Goal: Contribute content: Contribute content

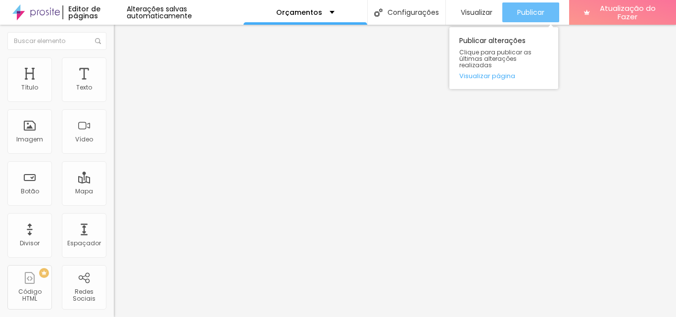
click at [549, 14] on button "Publicar" at bounding box center [530, 12] width 57 height 20
click at [520, 15] on font "Publicar" at bounding box center [530, 12] width 27 height 10
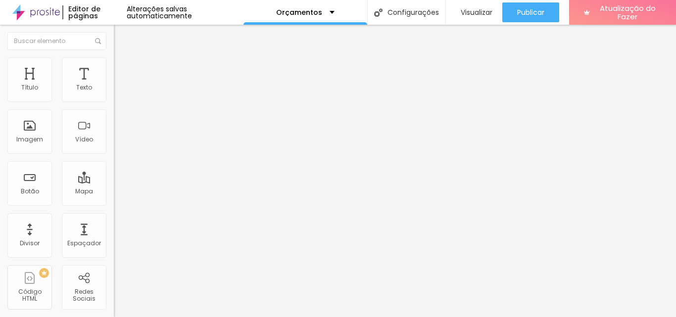
click at [120, 85] on font "Trocar imagem" at bounding box center [144, 81] width 48 height 8
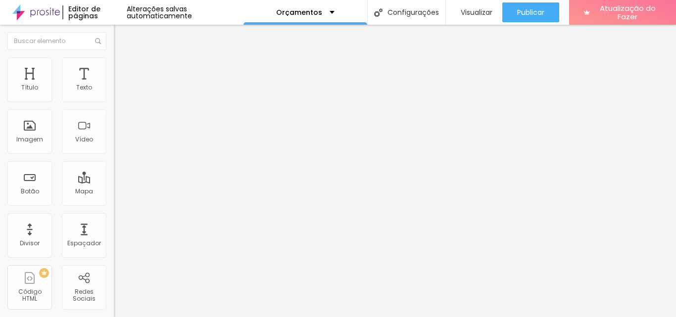
click at [114, 133] on img at bounding box center [117, 129] width 7 height 7
click at [114, 181] on div "Proporção Original Cinema 16:9 Padrão 4:3 Quadrado 1:1 Original" at bounding box center [171, 161] width 114 height 39
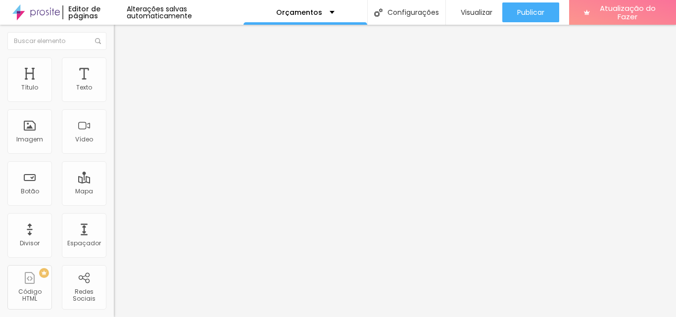
click at [114, 155] on span "Original" at bounding box center [126, 150] width 24 height 8
click at [114, 167] on span "Padrão" at bounding box center [125, 162] width 22 height 8
click at [114, 161] on span "Cinema" at bounding box center [126, 156] width 25 height 8
click at [114, 176] on font "Quadrado" at bounding box center [130, 172] width 32 height 8
click at [114, 182] on font "Original" at bounding box center [126, 178] width 24 height 8
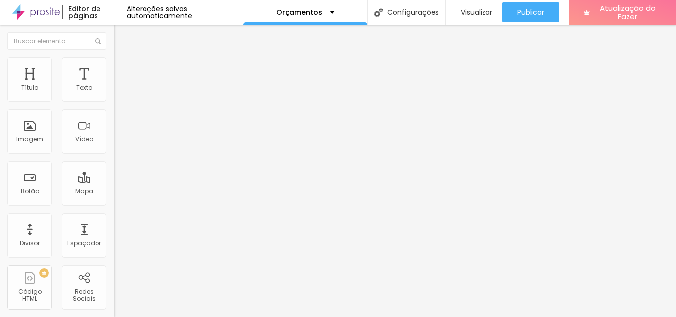
click at [114, 65] on li "Estilo" at bounding box center [171, 62] width 114 height 10
type input "95"
type input "90"
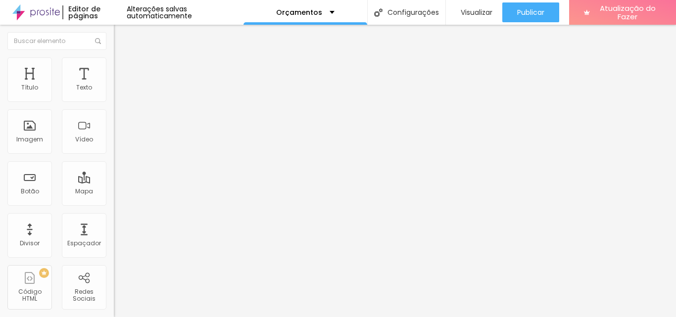
type input "95"
type input "90"
drag, startPoint x: 102, startPoint y: 108, endPoint x: 94, endPoint y: 112, distance: 9.1
type input "90"
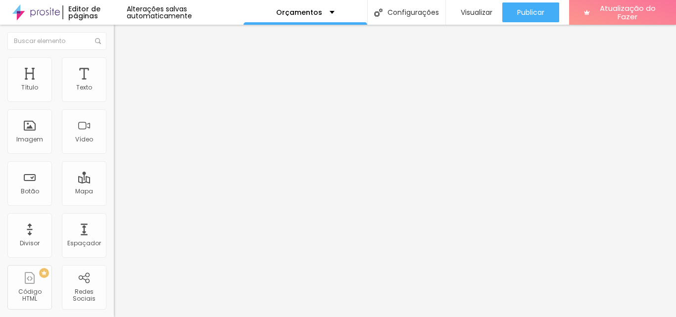
click at [114, 101] on input "range" at bounding box center [146, 98] width 64 height 8
click at [114, 63] on img at bounding box center [118, 61] width 9 height 9
type input "95"
type input "100"
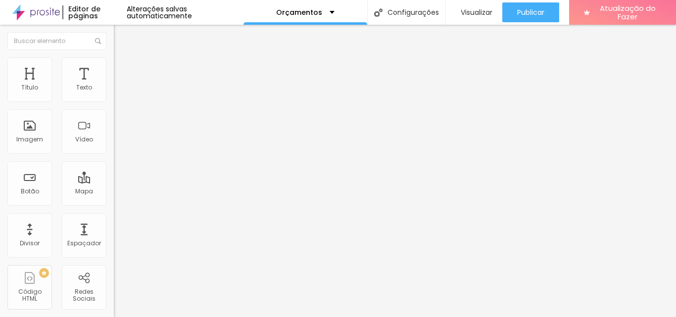
drag, startPoint x: 94, startPoint y: 104, endPoint x: 114, endPoint y: 106, distance: 19.9
type input "100"
click at [114, 101] on input "range" at bounding box center [146, 98] width 64 height 8
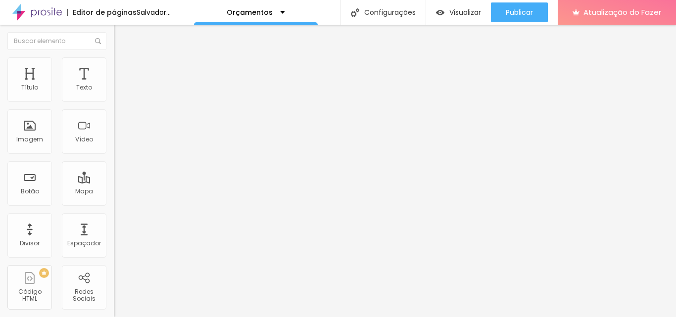
click at [114, 56] on img at bounding box center [118, 52] width 9 height 9
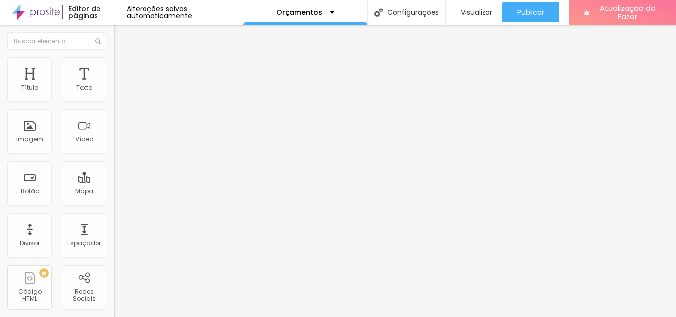
click at [120, 85] on font "Trocar imagem" at bounding box center [144, 81] width 48 height 8
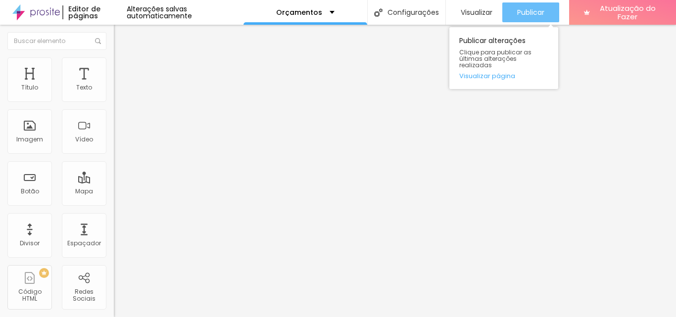
click at [522, 19] on div "Publicar" at bounding box center [530, 12] width 27 height 20
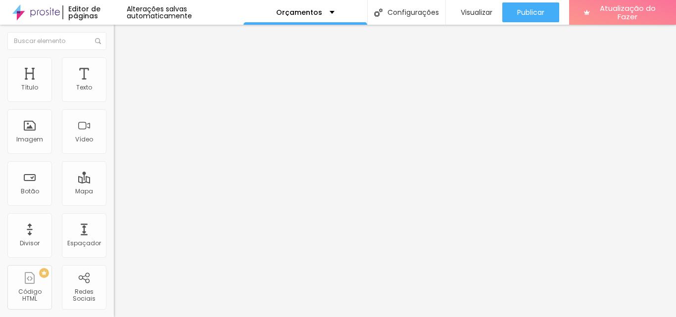
click at [123, 68] on font "Estilo" at bounding box center [130, 64] width 15 height 8
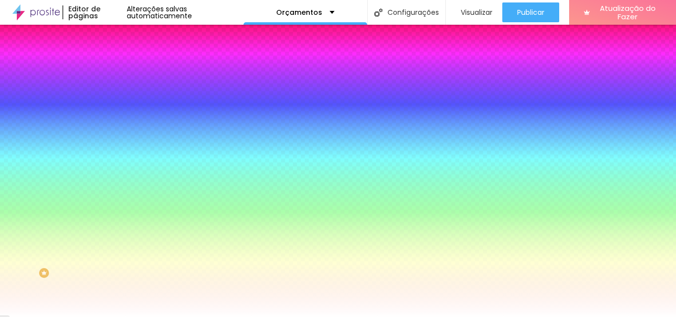
click at [123, 70] on font "Avançado" at bounding box center [139, 74] width 33 height 8
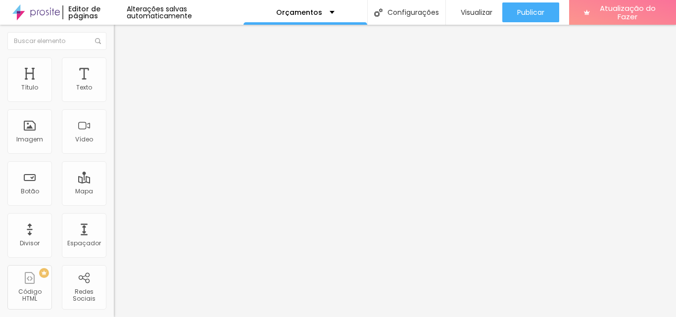
click at [123, 58] on font "Conteúdo" at bounding box center [138, 54] width 31 height 8
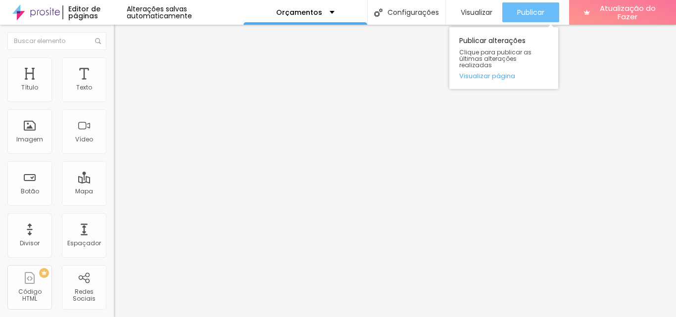
click at [523, 10] on font "Publicar" at bounding box center [530, 12] width 27 height 10
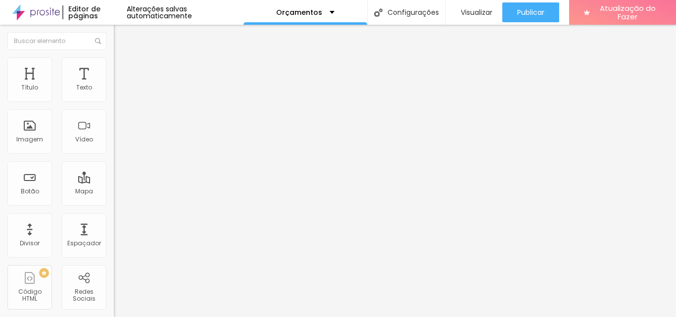
click at [120, 85] on font "Trocar imagem" at bounding box center [144, 81] width 48 height 8
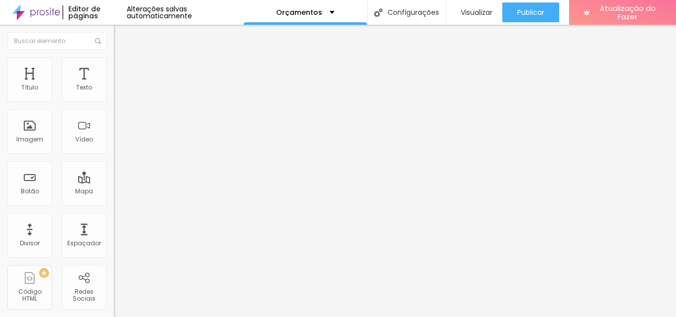
click at [120, 85] on font "Trocar imagem" at bounding box center [144, 81] width 48 height 8
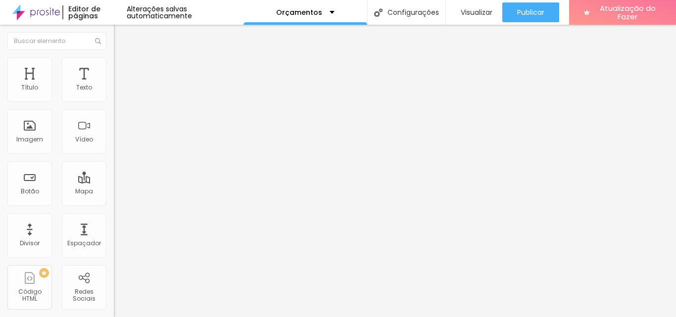
click at [120, 85] on font "Trocar imagem" at bounding box center [144, 81] width 48 height 8
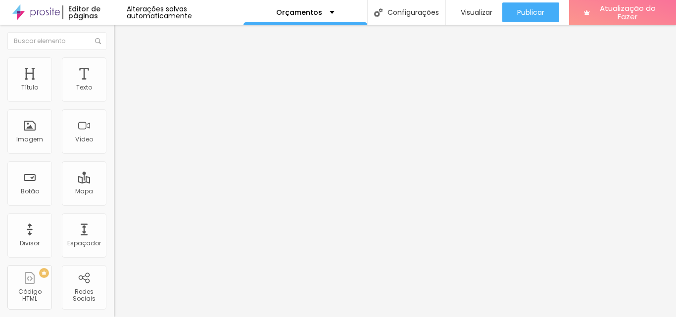
click at [120, 85] on font "Trocar imagem" at bounding box center [144, 81] width 48 height 8
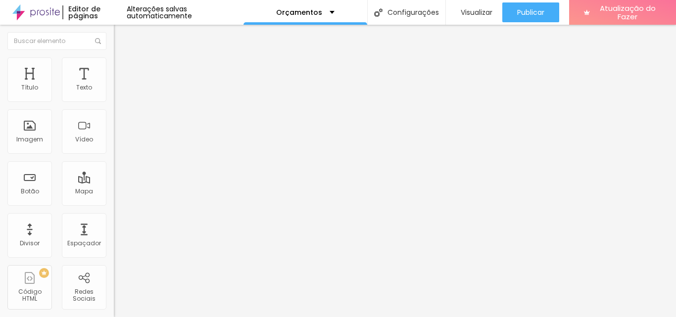
click at [120, 85] on font "Trocar imagem" at bounding box center [144, 81] width 48 height 8
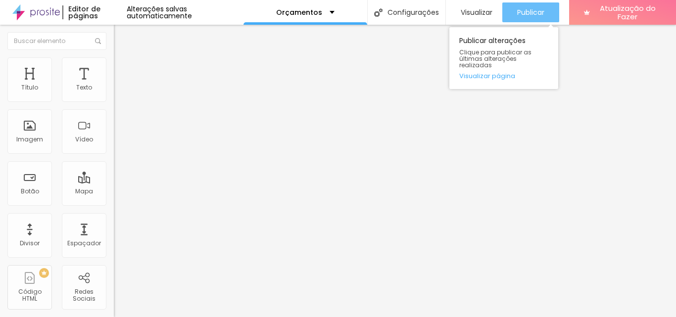
click at [538, 15] on font "Publicar" at bounding box center [530, 12] width 27 height 10
click at [512, 8] on button "Publicar" at bounding box center [530, 12] width 57 height 20
click at [535, 18] on div "Publicar" at bounding box center [530, 12] width 27 height 20
click at [526, 7] on font "Publicar" at bounding box center [530, 12] width 27 height 10
click at [523, 8] on font "Publicar" at bounding box center [530, 12] width 27 height 10
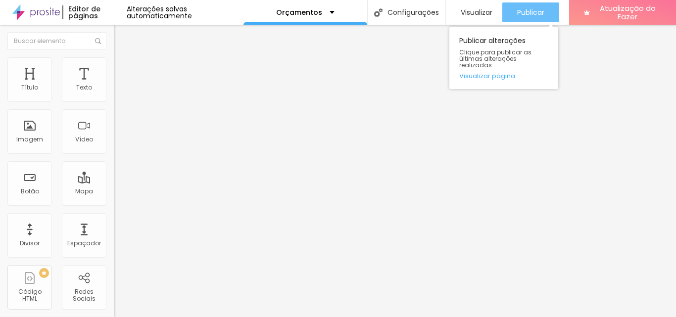
click at [526, 11] on font "Publicar" at bounding box center [530, 12] width 27 height 10
click at [545, 18] on button "Publicar" at bounding box center [530, 12] width 57 height 20
click at [524, 8] on font "Publicar" at bounding box center [530, 12] width 27 height 10
click at [512, 13] on button "Publicar" at bounding box center [530, 12] width 57 height 20
click at [533, 10] on font "Publicar" at bounding box center [530, 12] width 27 height 10
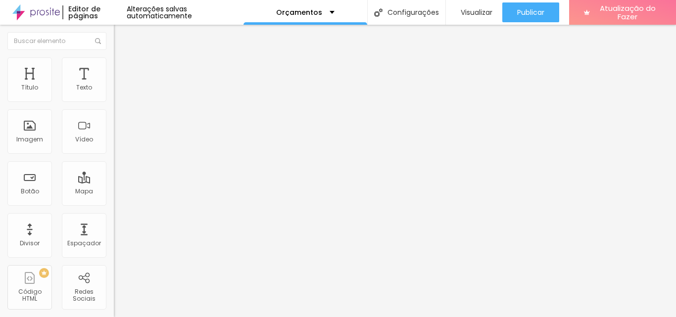
click at [120, 85] on font "Trocar imagem" at bounding box center [144, 81] width 48 height 8
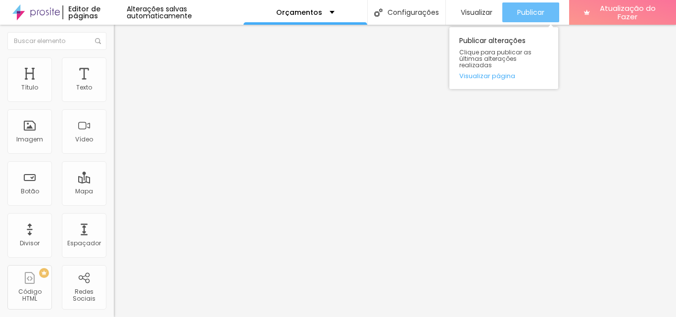
click at [521, 17] on div "Publicar" at bounding box center [530, 12] width 27 height 20
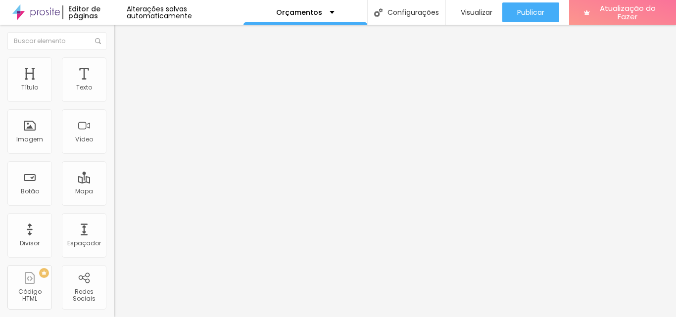
click at [120, 85] on font "Trocar imagem" at bounding box center [144, 81] width 48 height 8
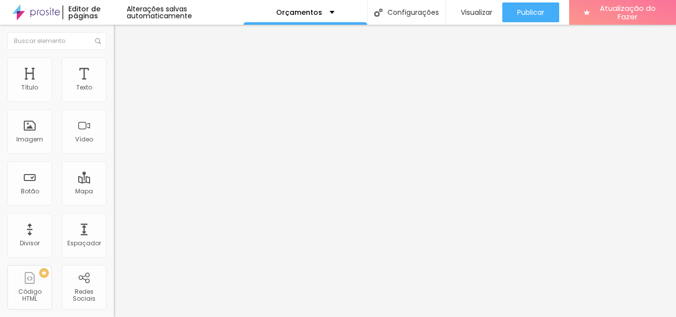
click at [114, 83] on img at bounding box center [117, 80] width 6 height 6
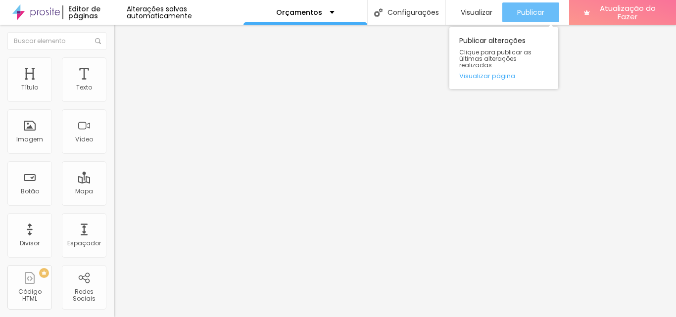
click at [530, 13] on font "Publicar" at bounding box center [530, 12] width 27 height 10
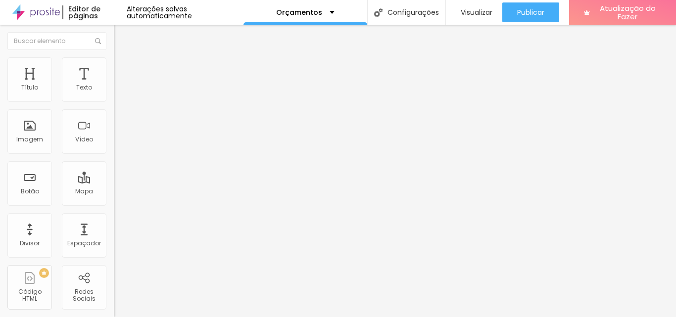
click at [120, 85] on font "Trocar imagem" at bounding box center [144, 81] width 48 height 8
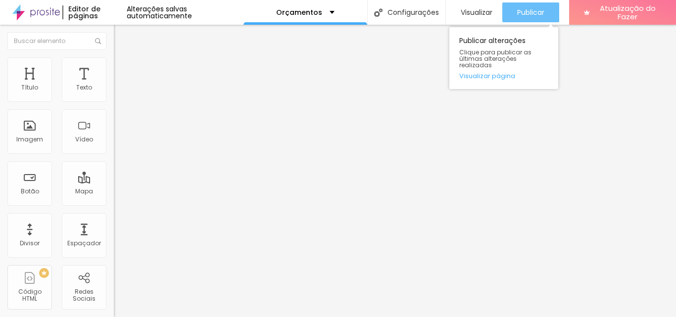
click at [521, 13] on font "Publicar" at bounding box center [530, 12] width 27 height 10
click at [524, 11] on font "Publicar" at bounding box center [530, 12] width 27 height 10
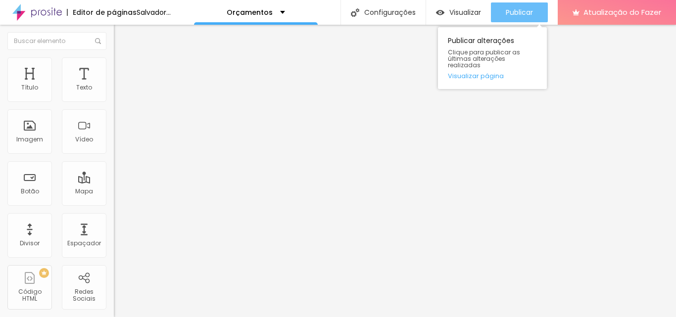
click at [548, 9] on button "Publicar" at bounding box center [519, 12] width 57 height 20
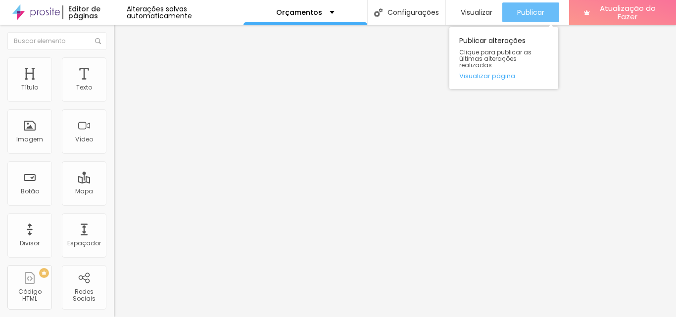
click at [520, 12] on font "Publicar" at bounding box center [530, 12] width 27 height 10
click at [540, 6] on div "Publicar" at bounding box center [530, 12] width 27 height 20
click at [517, 7] on font "Publicar" at bounding box center [530, 12] width 27 height 10
click at [530, 6] on div "Publicar" at bounding box center [530, 12] width 27 height 20
click at [518, 13] on font "Publicar" at bounding box center [530, 12] width 27 height 10
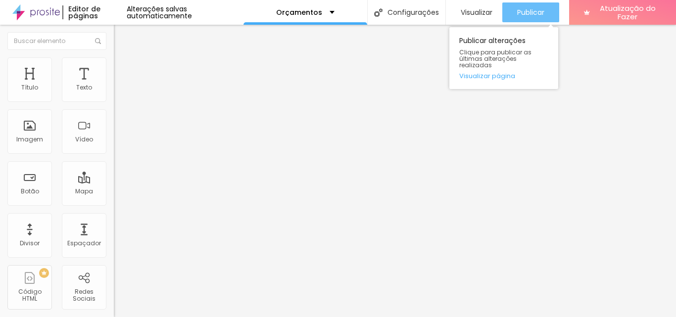
click at [528, 2] on div "Publicar" at bounding box center [530, 12] width 27 height 20
click at [528, 9] on font "Publicar" at bounding box center [530, 12] width 27 height 10
click at [530, 19] on div "Publicar" at bounding box center [530, 12] width 27 height 20
